Goal: Transaction & Acquisition: Purchase product/service

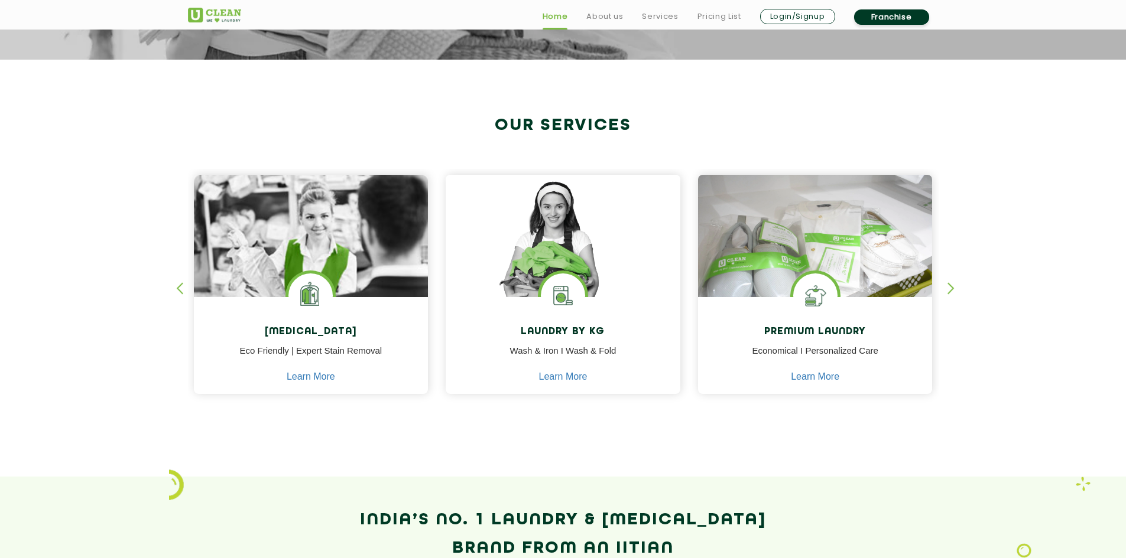
scroll to position [414, 0]
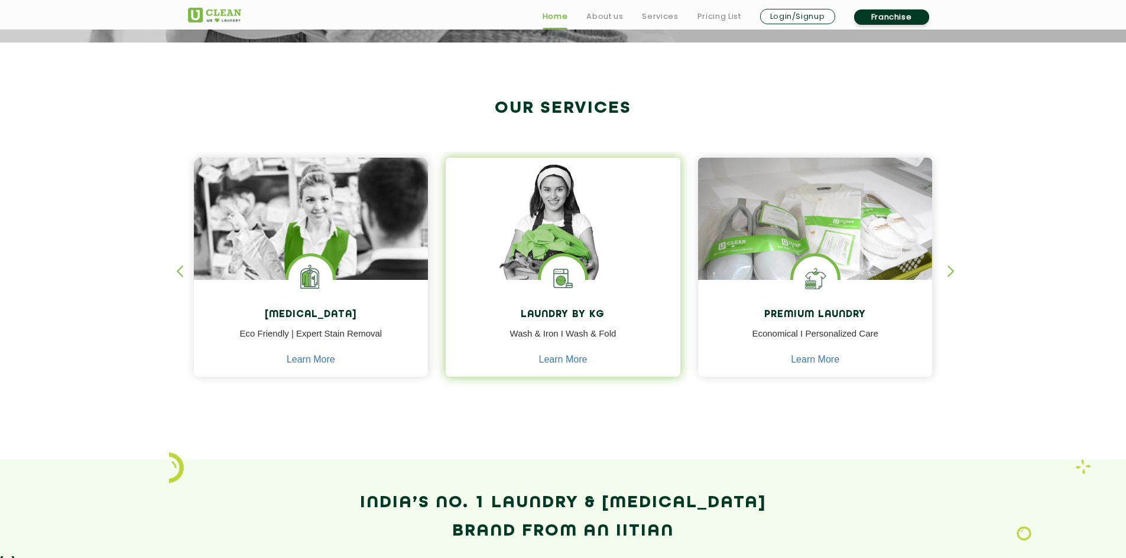
click at [570, 291] on img at bounding box center [563, 278] width 44 height 44
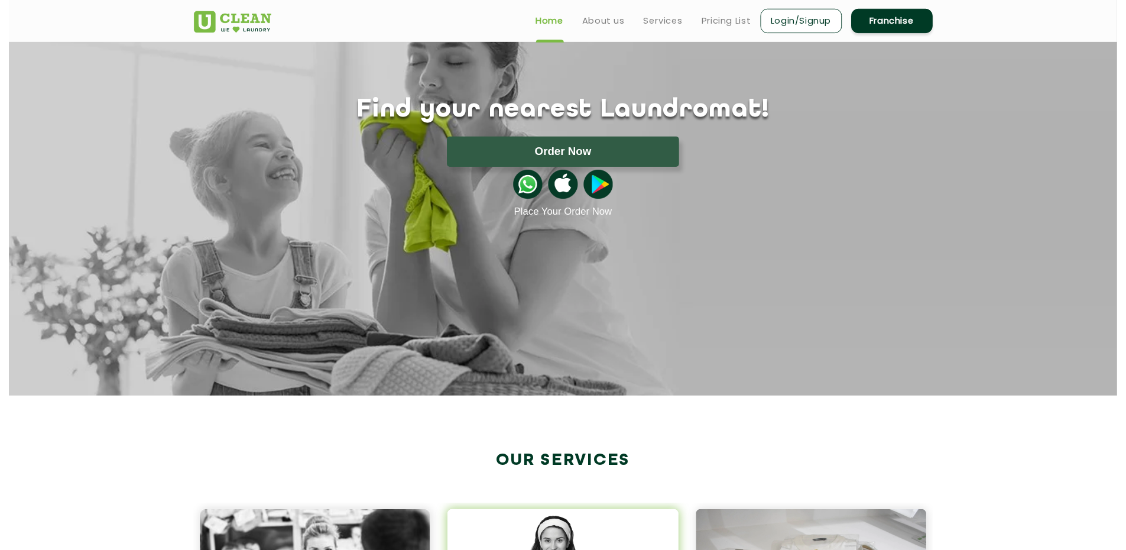
scroll to position [0, 0]
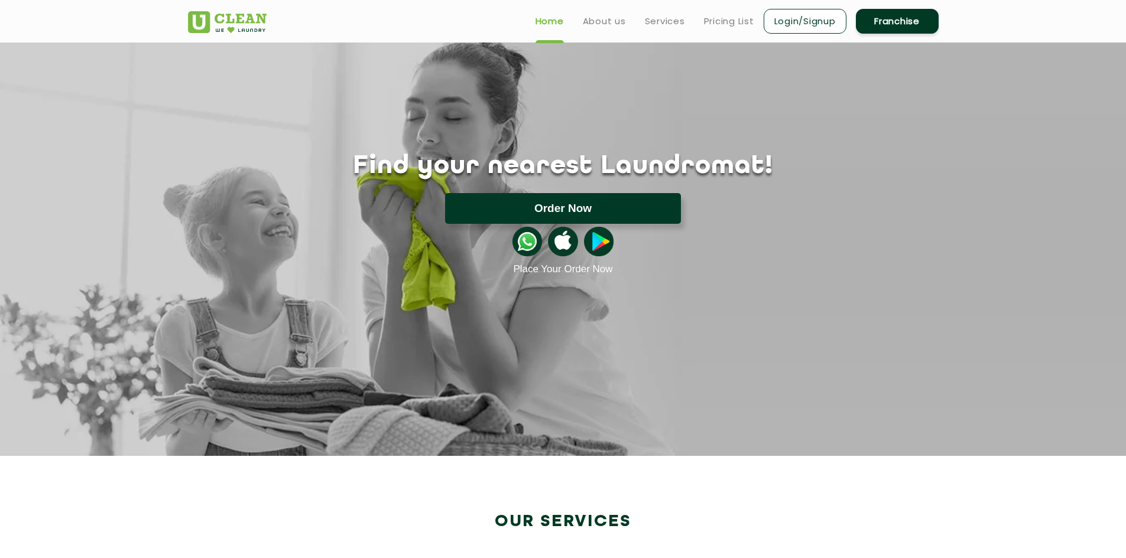
click at [538, 211] on button "Order Now" at bounding box center [563, 208] width 236 height 31
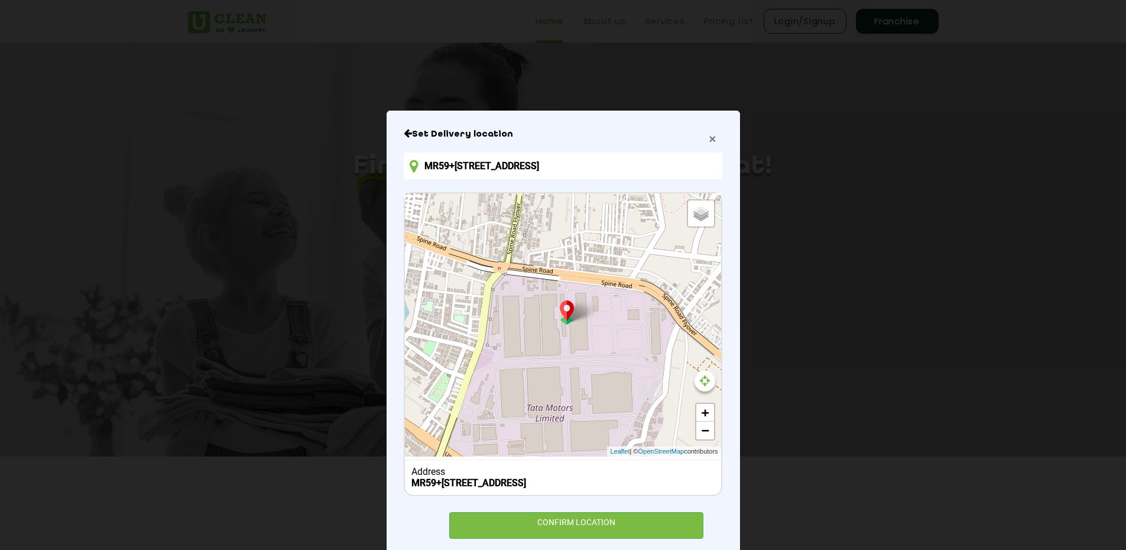
click at [709, 144] on span "×" at bounding box center [712, 139] width 7 height 14
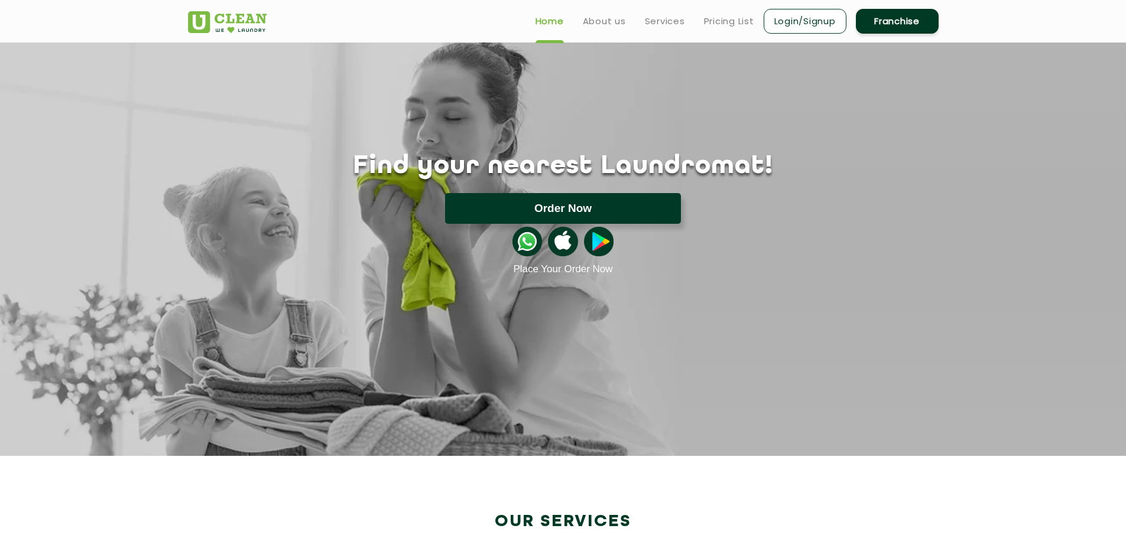
click at [549, 218] on button "Order Now" at bounding box center [563, 208] width 236 height 31
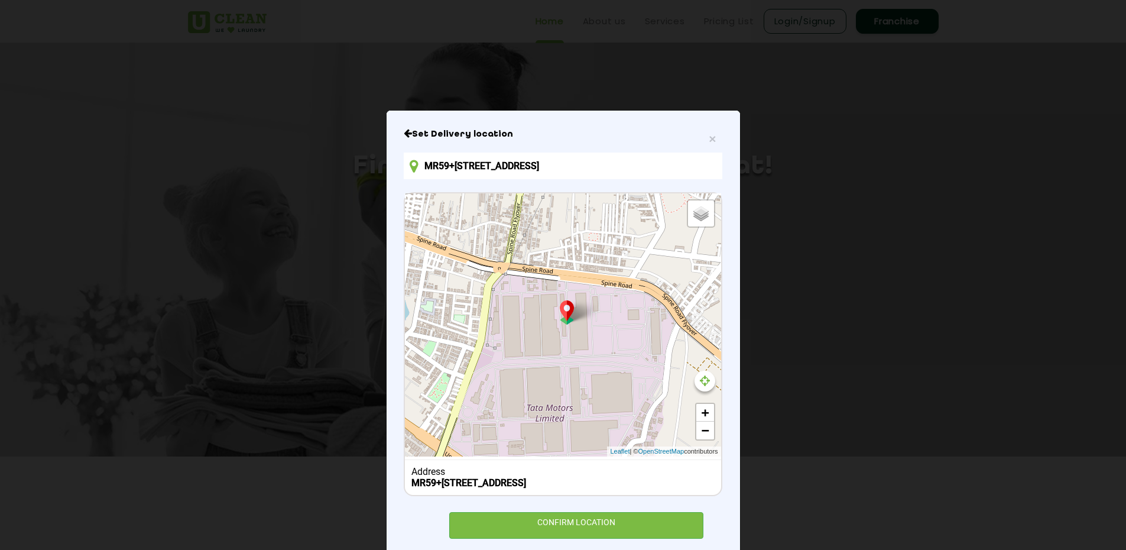
click at [469, 166] on input "MR59+[STREET_ADDRESS]" at bounding box center [563, 165] width 318 height 27
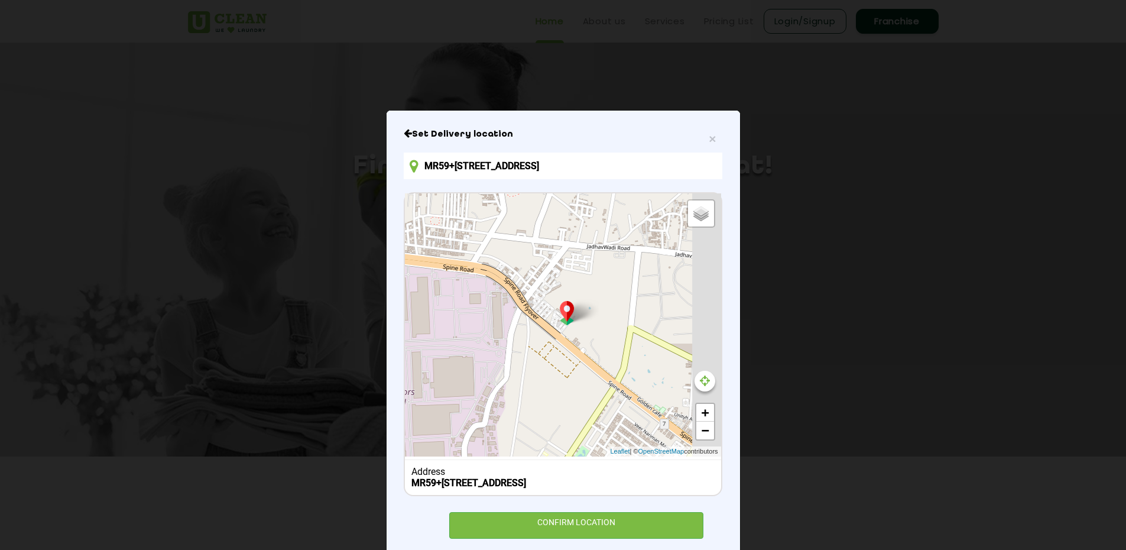
drag, startPoint x: 627, startPoint y: 340, endPoint x: 467, endPoint y: 324, distance: 161.0
click at [467, 324] on div "Default Satellite + − Leaflet | © OpenStreetMap contributors" at bounding box center [563, 324] width 316 height 263
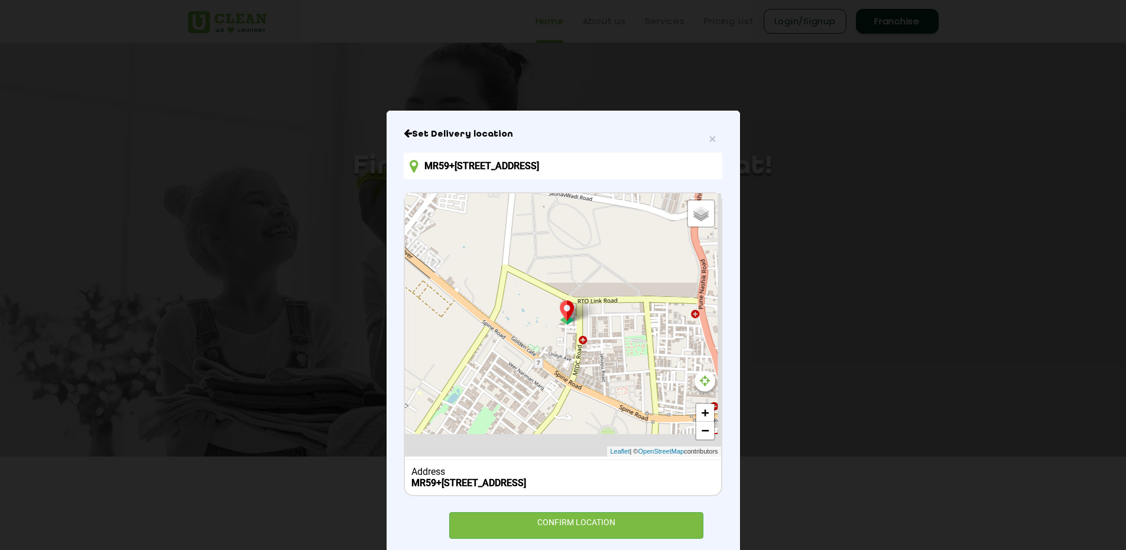
drag, startPoint x: 596, startPoint y: 354, endPoint x: 320, endPoint y: 241, distance: 297.9
click at [320, 241] on div "× Set Delivery location MR59+[STREET_ADDRESS] Default Satellite + − Leaflet | ©…" at bounding box center [563, 275] width 1126 height 550
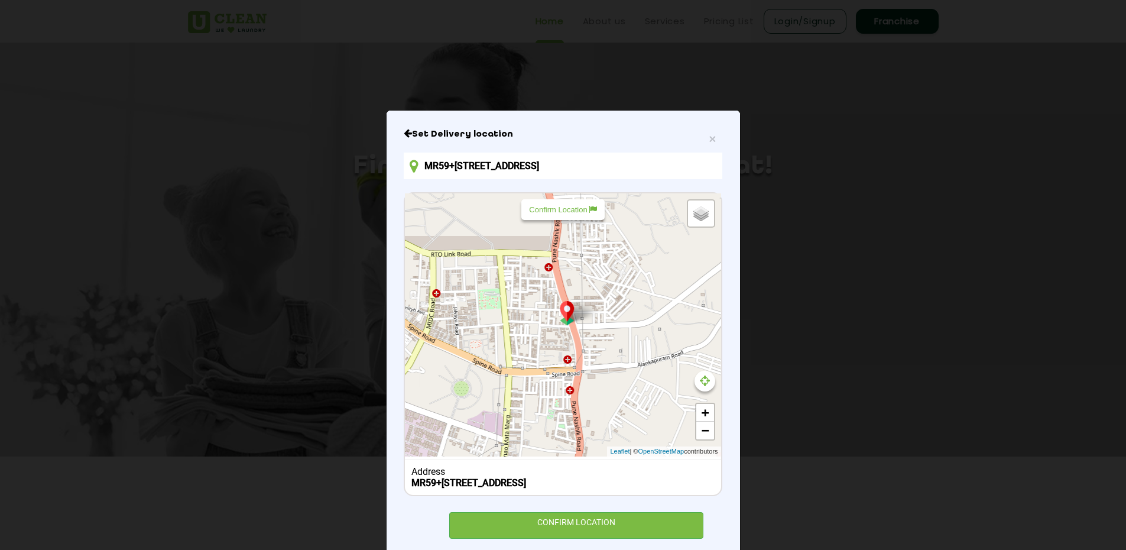
scroll to position [37, 0]
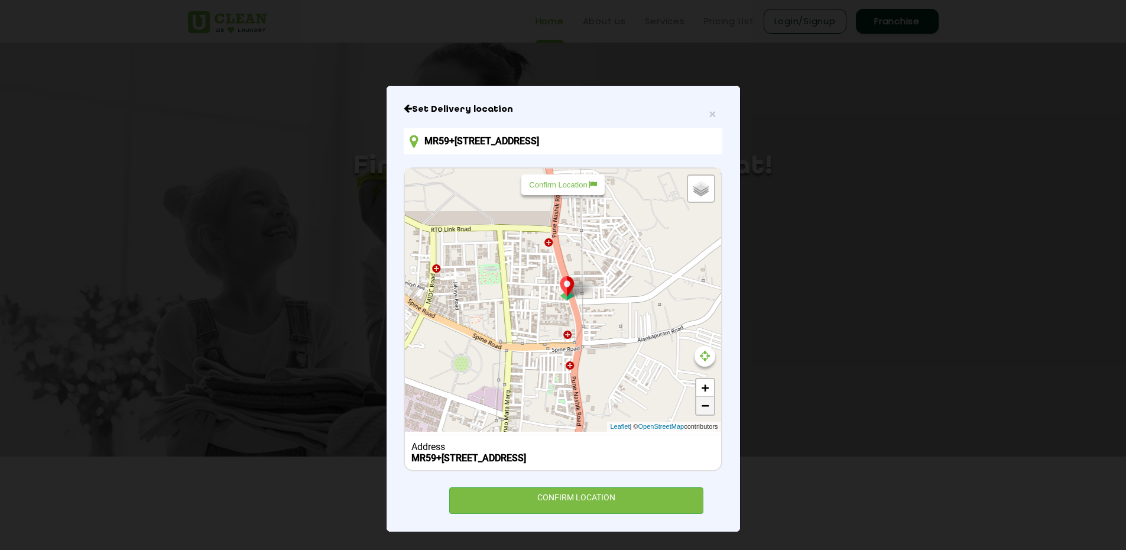
click at [701, 397] on link "−" at bounding box center [705, 406] width 18 height 18
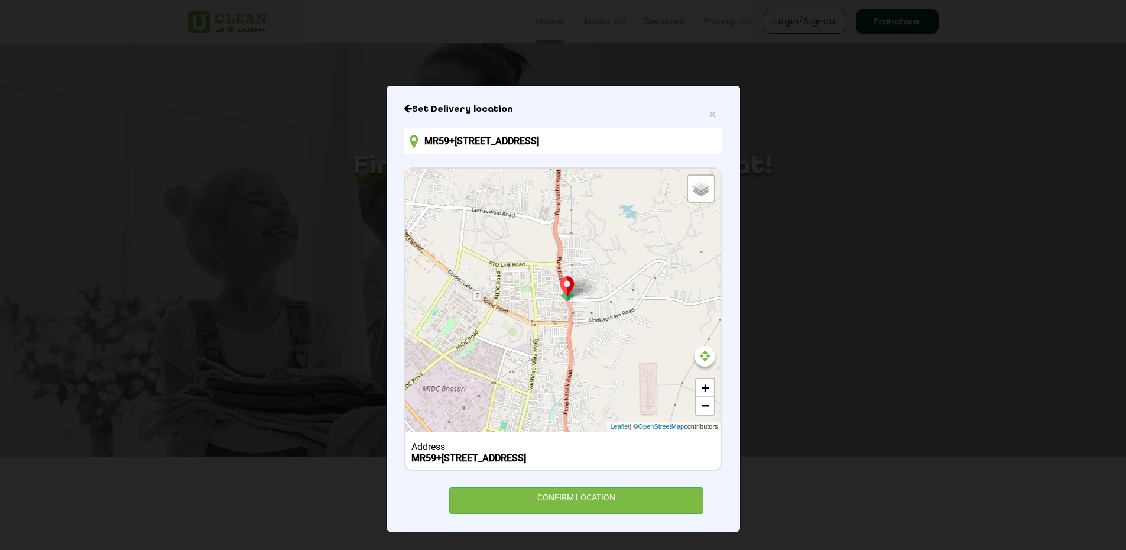
drag, startPoint x: 476, startPoint y: 333, endPoint x: 625, endPoint y: 352, distance: 150.1
click at [625, 352] on div "Default Satellite + − Leaflet | © OpenStreetMap contributors" at bounding box center [563, 299] width 316 height 263
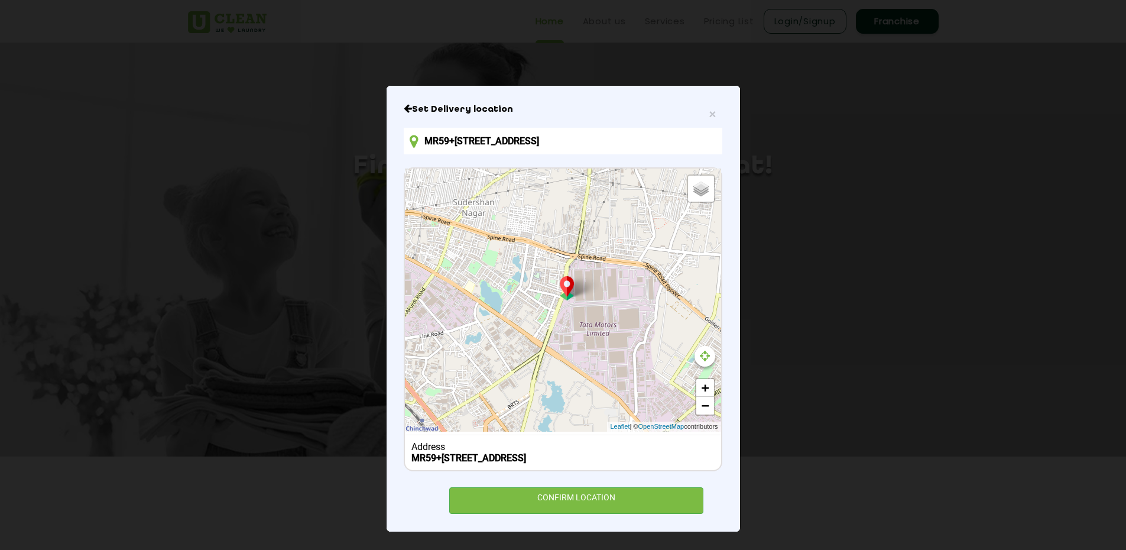
drag, startPoint x: 480, startPoint y: 314, endPoint x: 610, endPoint y: 347, distance: 134.2
click at [610, 347] on div "Default Satellite + − Leaflet | © OpenStreetMap contributors" at bounding box center [563, 299] width 316 height 263
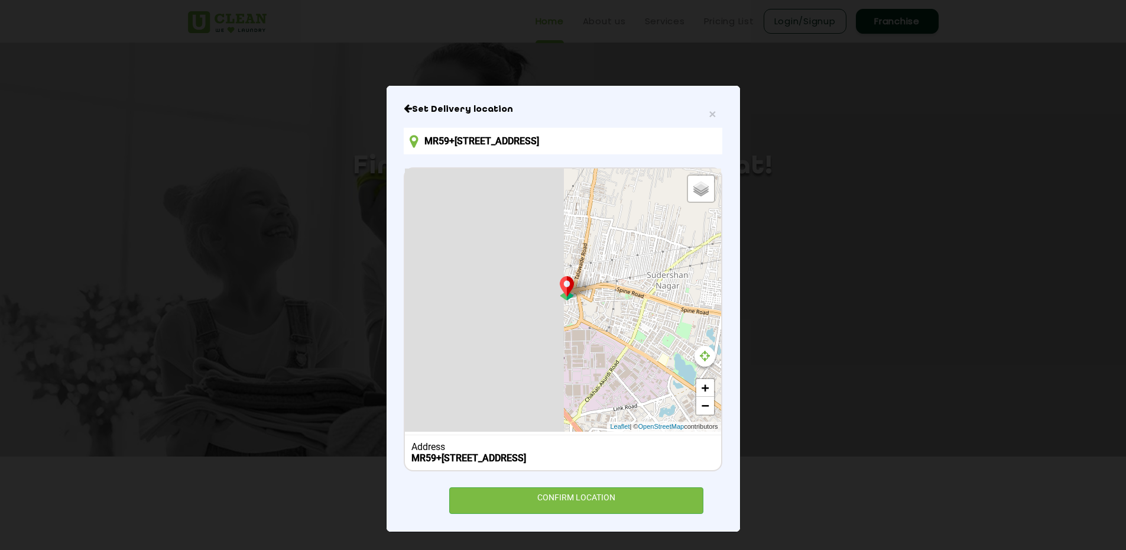
drag, startPoint x: 489, startPoint y: 316, endPoint x: 670, endPoint y: 386, distance: 194.0
click at [670, 386] on div "Default Satellite + − Leaflet | © OpenStreetMap contributors" at bounding box center [563, 299] width 316 height 263
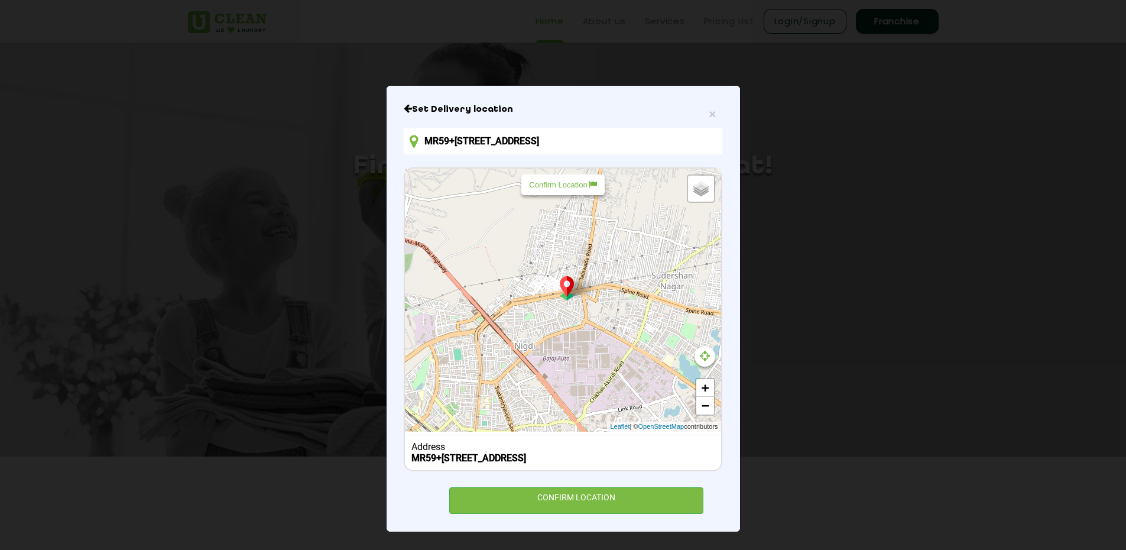
drag, startPoint x: 478, startPoint y: 343, endPoint x: 618, endPoint y: 266, distance: 160.0
click at [618, 266] on div "Default Satellite + − Leaflet | © OpenStreetMap contributors" at bounding box center [563, 299] width 316 height 263
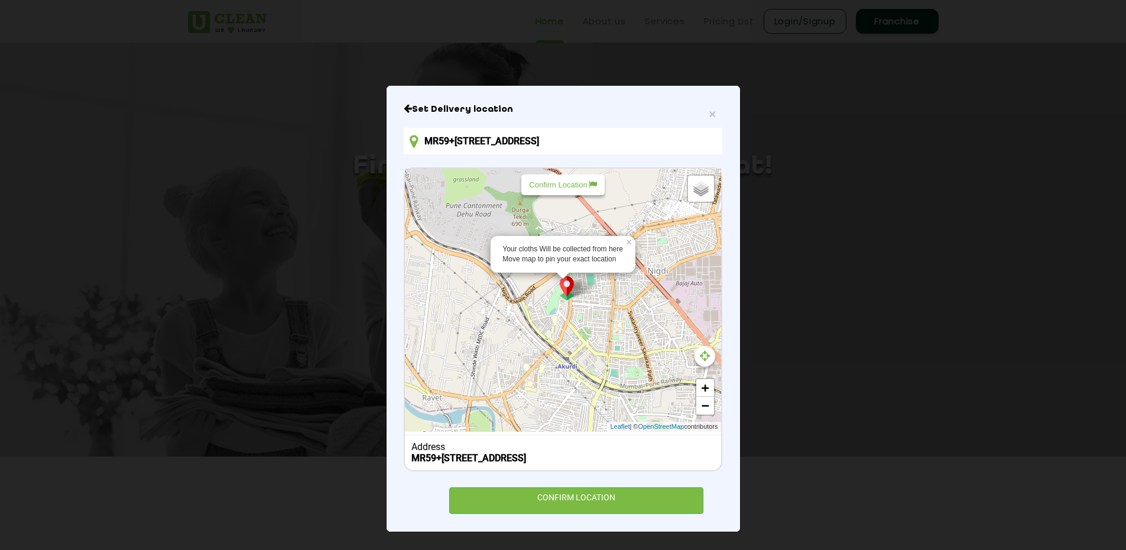
scroll to position [0, 0]
drag, startPoint x: 697, startPoint y: 135, endPoint x: 388, endPoint y: 148, distance: 309.9
click at [388, 148] on div "× Set Delivery location MR59+[STREET_ADDRESS] Your cloths Will be collected fro…" at bounding box center [562, 309] width 353 height 446
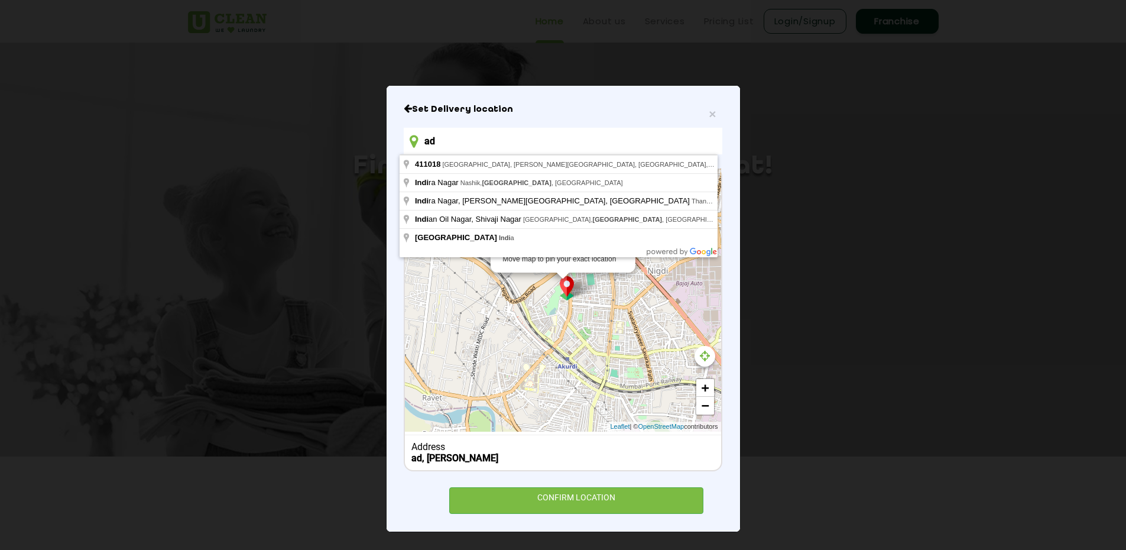
type input "a"
type input "MaxEye Technologies Private Limited, [STREET_ADDRESS]"
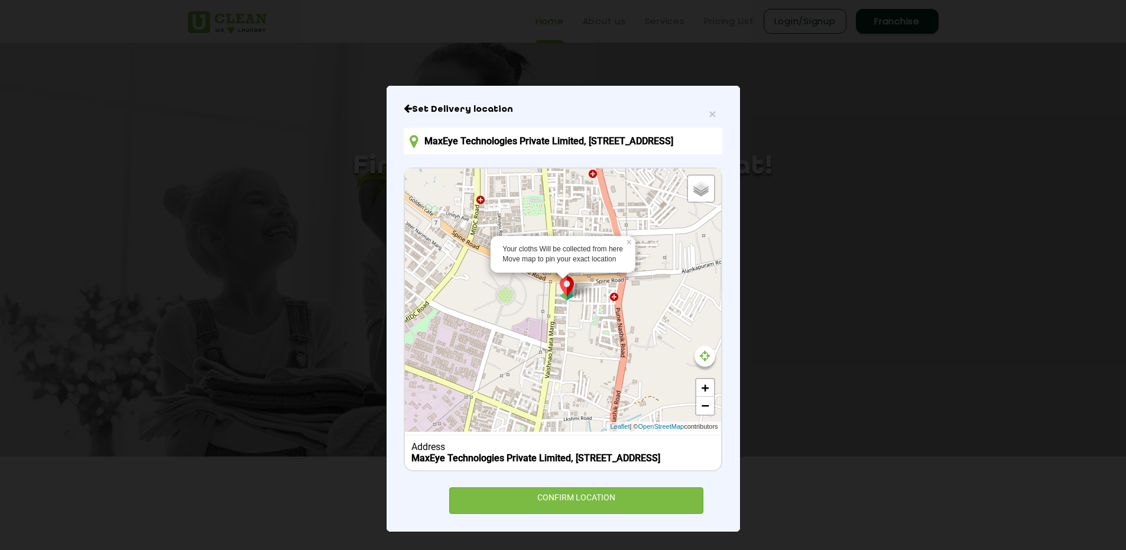
scroll to position [0, 0]
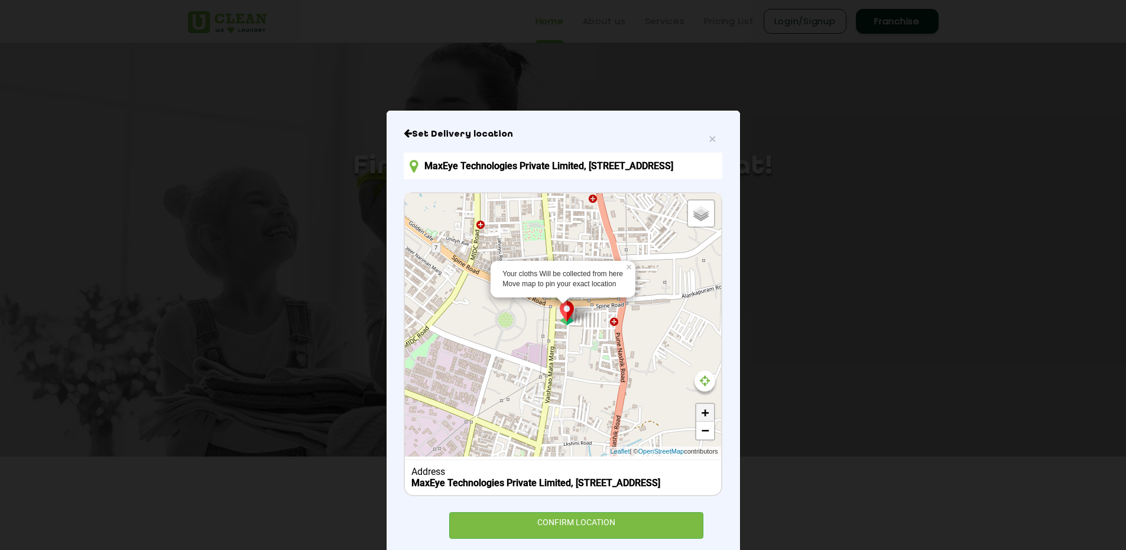
click at [703, 409] on link "+" at bounding box center [705, 413] width 18 height 18
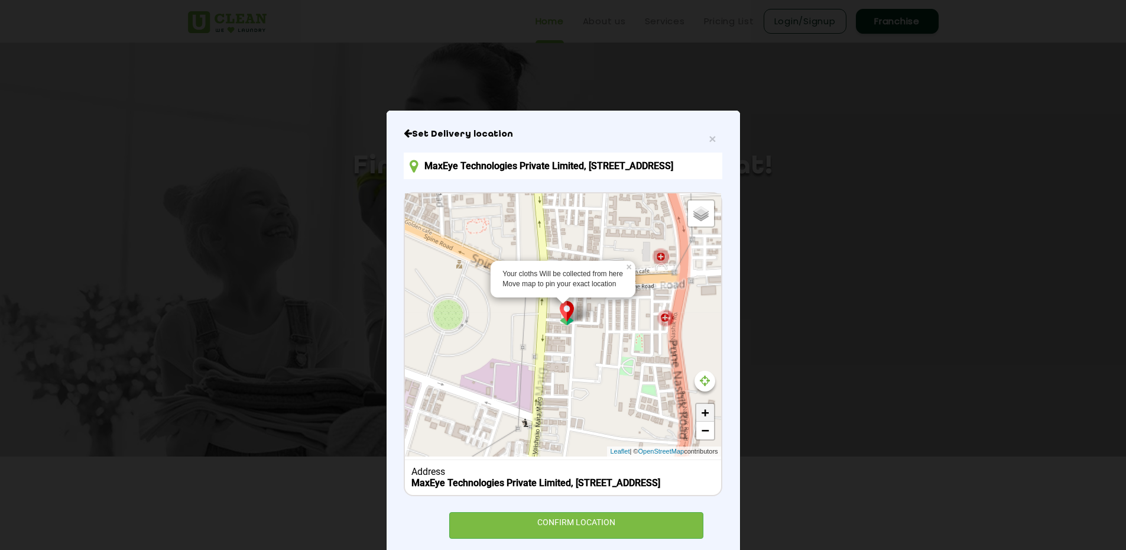
click at [703, 409] on link "+" at bounding box center [705, 413] width 18 height 18
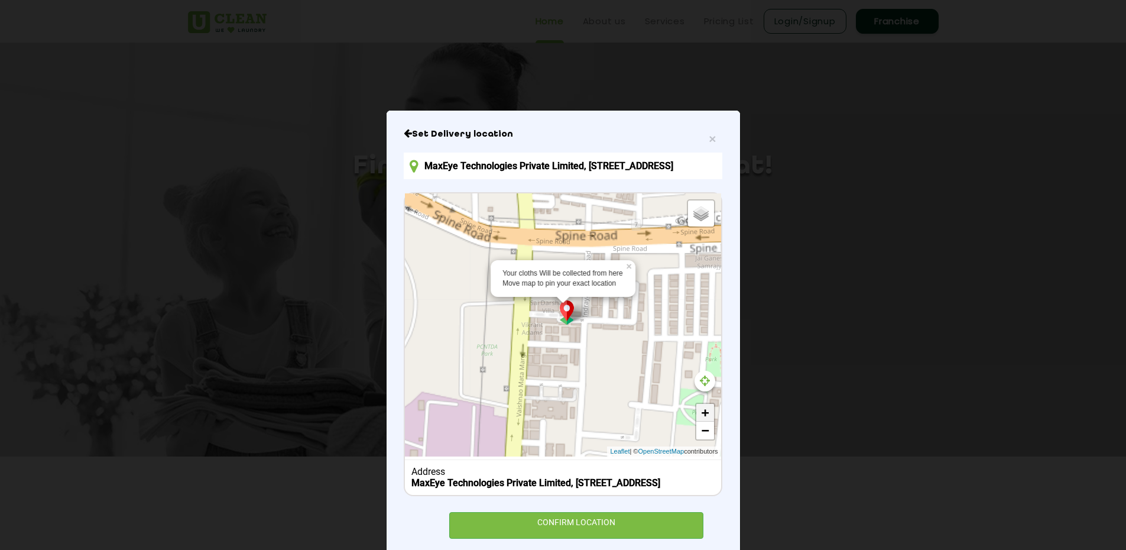
click at [703, 409] on link "+" at bounding box center [705, 413] width 18 height 18
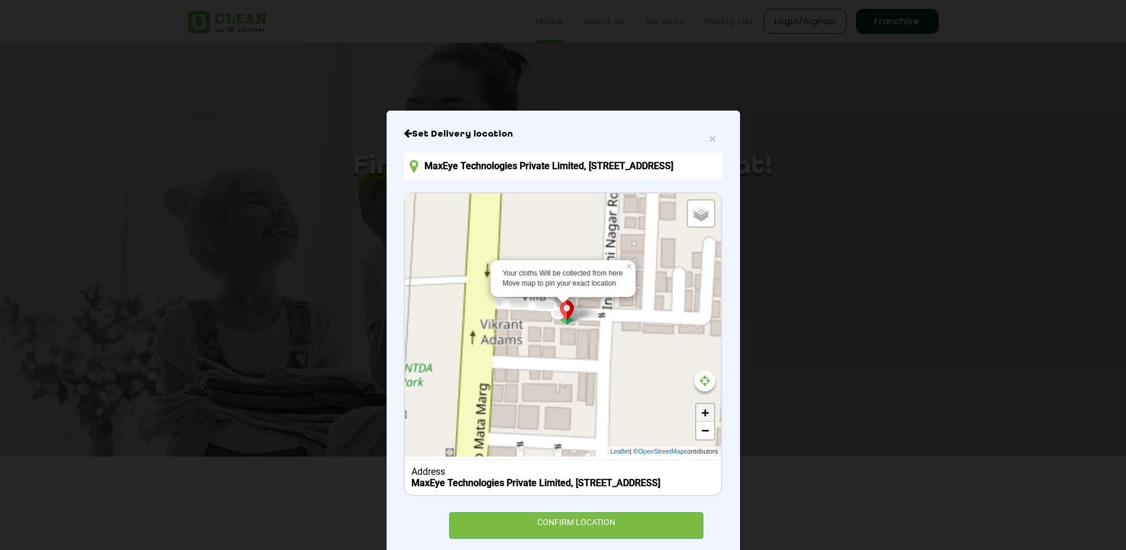
click at [703, 409] on link "+" at bounding box center [705, 413] width 18 height 18
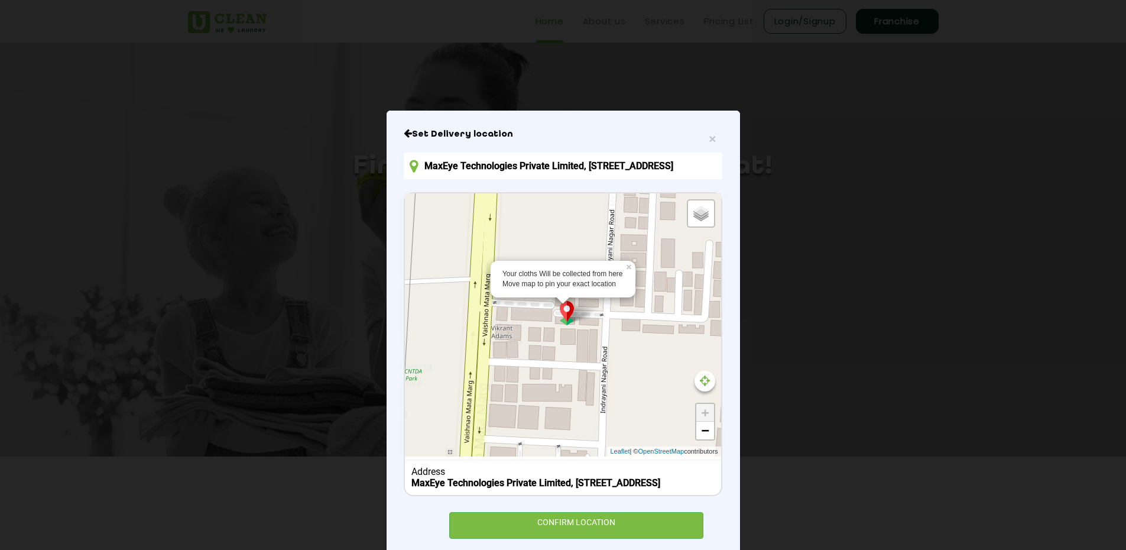
click at [703, 409] on link "+" at bounding box center [705, 413] width 18 height 18
click at [581, 528] on div "CONFIRM LOCATION" at bounding box center [576, 525] width 255 height 27
